Goal: Task Accomplishment & Management: Manage account settings

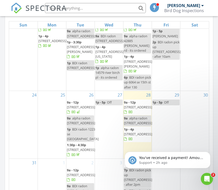
scroll to position [304, 0]
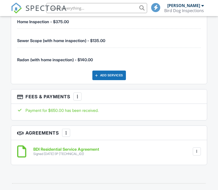
click at [77, 95] on div at bounding box center [77, 96] width 5 height 5
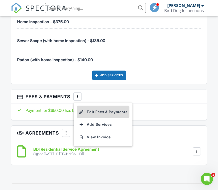
click at [94, 112] on li "Edit Fees & Payments" at bounding box center [103, 112] width 53 height 13
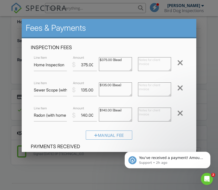
click at [181, 87] on div at bounding box center [180, 88] width 6 height 8
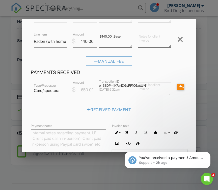
scroll to position [108, 0]
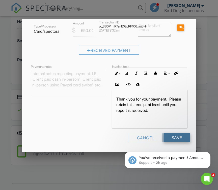
click at [180, 137] on input "Save" at bounding box center [176, 137] width 27 height 9
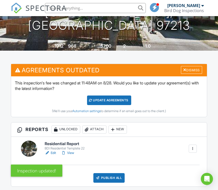
click at [121, 101] on div "Update Agreements" at bounding box center [109, 101] width 44 height 10
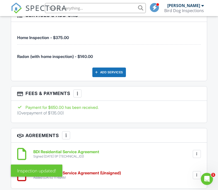
click at [78, 92] on div at bounding box center [77, 93] width 5 height 5
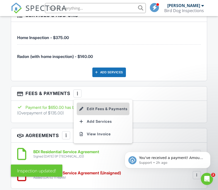
click at [94, 108] on li "Edit Fees & Payments" at bounding box center [103, 109] width 53 height 13
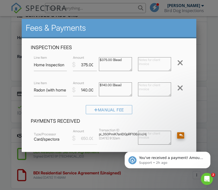
click at [180, 134] on div at bounding box center [181, 135] width 4 height 3
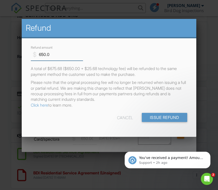
click at [45, 55] on input "650.0" at bounding box center [57, 54] width 52 height 12
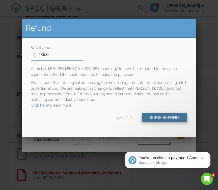
type input "135.0"
click at [163, 115] on input "Issue Refund" at bounding box center [164, 117] width 45 height 9
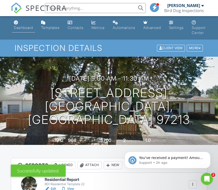
click at [26, 29] on div "Dashboard" at bounding box center [23, 27] width 19 height 4
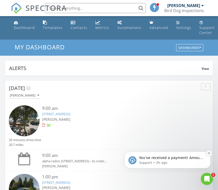
click at [209, 154] on icon "Dismiss notification" at bounding box center [209, 153] width 3 height 3
